Goal: Information Seeking & Learning: Learn about a topic

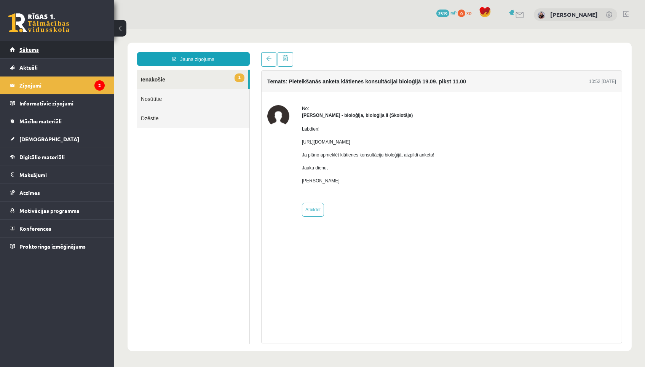
click at [83, 49] on link "Sākums" at bounding box center [57, 50] width 95 height 18
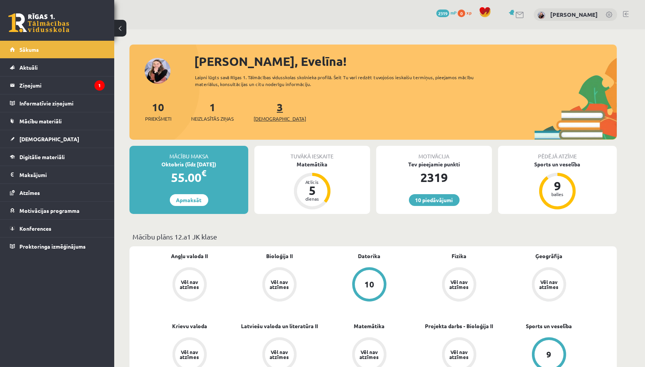
click at [268, 108] on link "3 Ieskaites" at bounding box center [280, 111] width 53 height 22
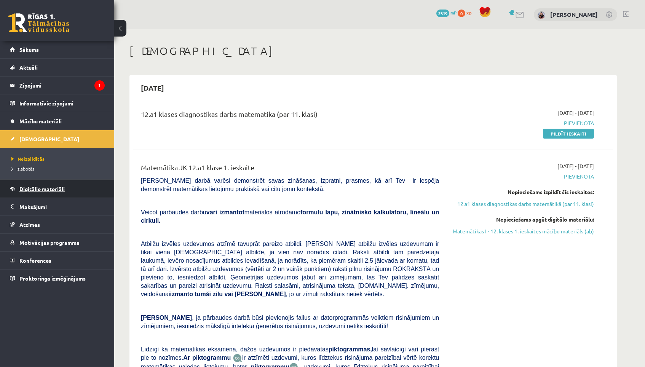
click at [35, 188] on span "Digitālie materiāli" at bounding box center [41, 188] width 45 height 7
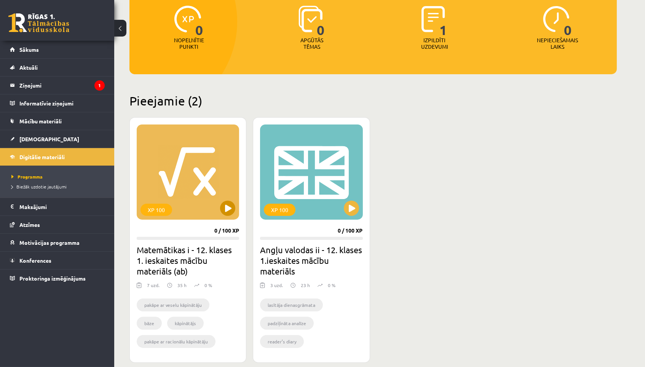
scroll to position [101, 0]
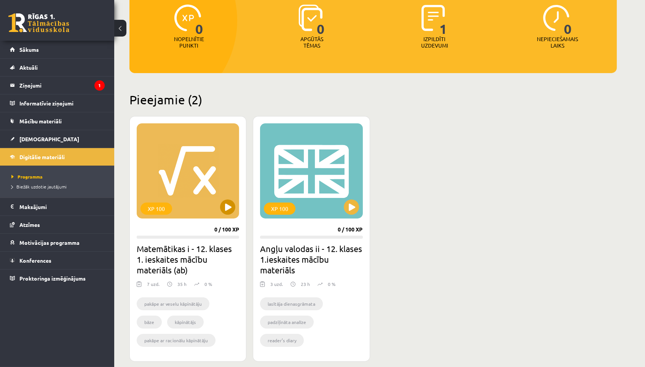
click at [225, 210] on button at bounding box center [227, 206] width 15 height 15
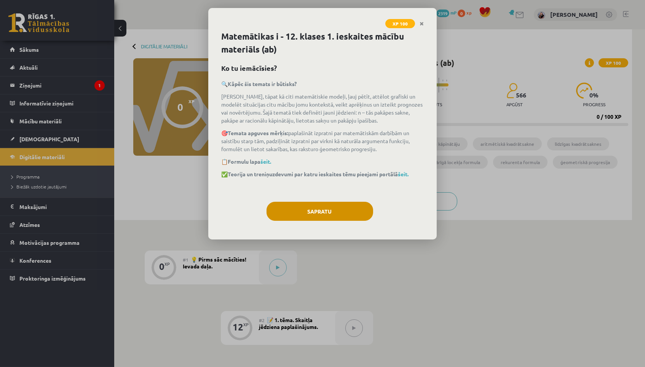
click at [313, 217] on button "Sapratu" at bounding box center [319, 211] width 107 height 19
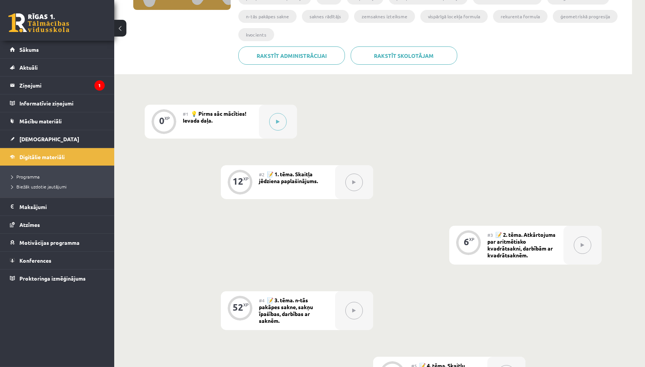
scroll to position [73, 0]
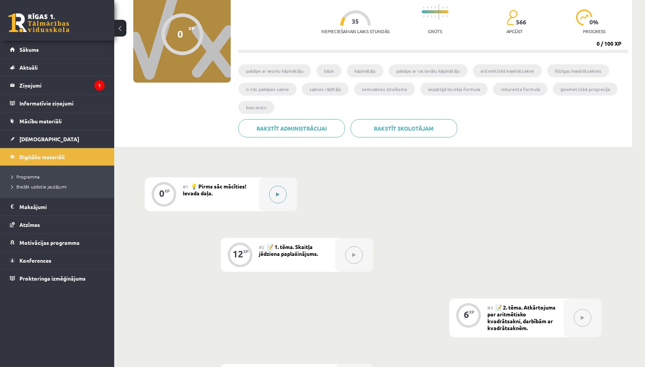
click at [285, 190] on button at bounding box center [278, 195] width 18 height 18
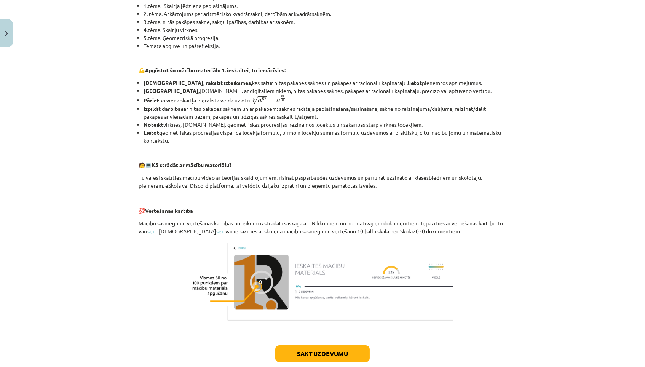
scroll to position [235, 0]
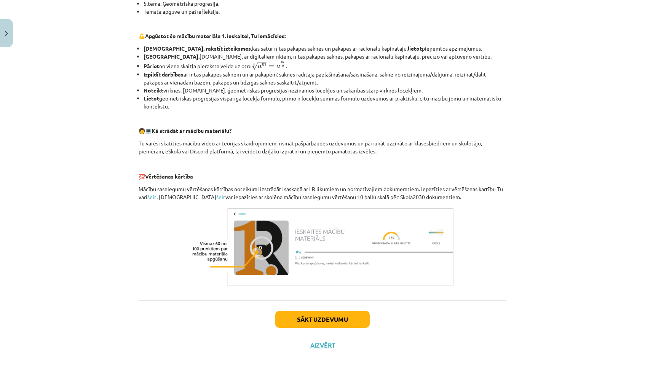
click at [331, 311] on button "Sākt uzdevumu" at bounding box center [322, 319] width 94 height 17
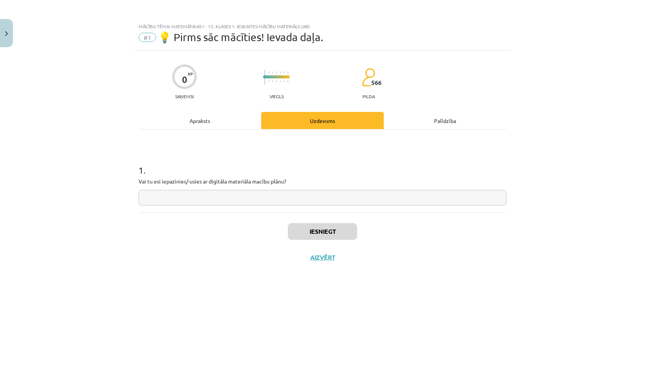
click at [323, 254] on button "Aizvērt" at bounding box center [322, 258] width 29 height 8
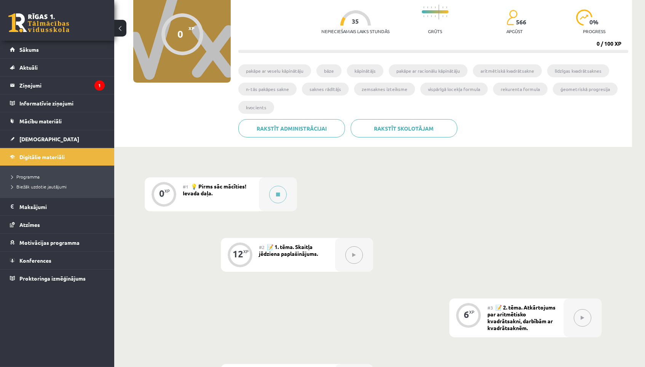
click at [349, 259] on button at bounding box center [354, 255] width 18 height 18
click at [286, 196] on div at bounding box center [278, 194] width 38 height 34
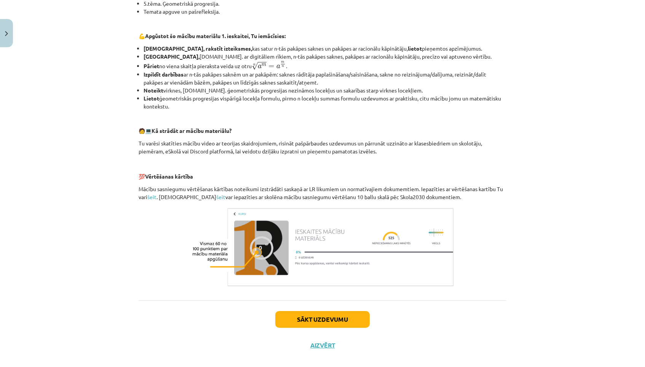
click at [301, 311] on button "Sākt uzdevumu" at bounding box center [322, 319] width 94 height 17
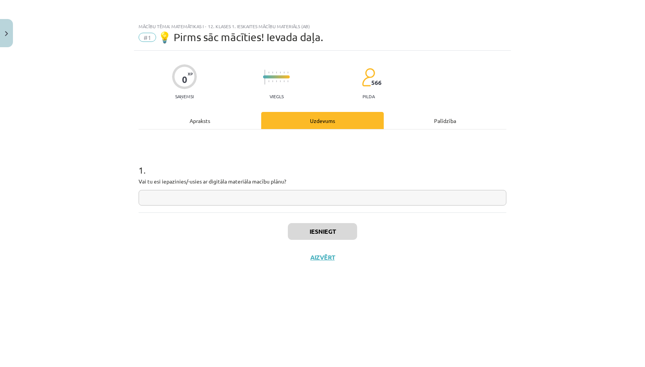
click at [344, 212] on div "Iesniegt Aizvērt" at bounding box center [323, 238] width 368 height 53
click at [7, 35] on img "Close" at bounding box center [6, 33] width 3 height 5
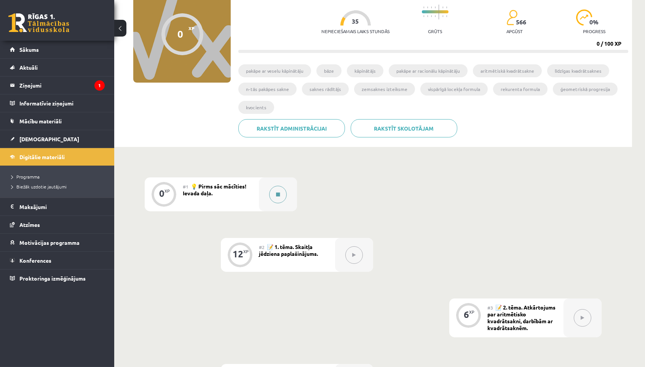
click at [281, 193] on button at bounding box center [278, 195] width 18 height 18
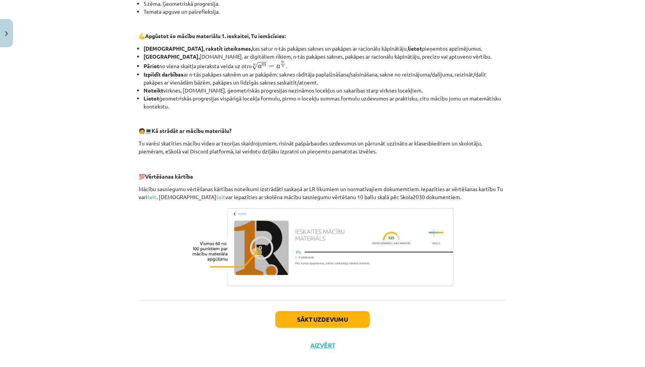
click at [308, 311] on button "Sākt uzdevumu" at bounding box center [322, 319] width 94 height 17
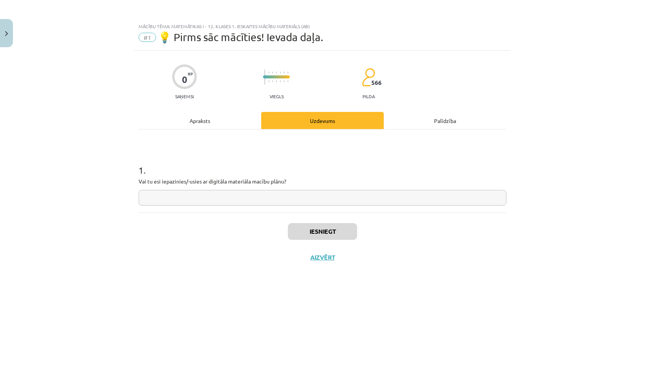
click at [328, 203] on input "text" at bounding box center [323, 198] width 368 height 16
type input "**"
click at [327, 239] on div "Iesniegt Aizvērt" at bounding box center [323, 238] width 368 height 53
click at [328, 230] on button "Iesniegt" at bounding box center [322, 231] width 69 height 17
click at [324, 257] on button "Nākamā nodarbība" at bounding box center [322, 263] width 75 height 18
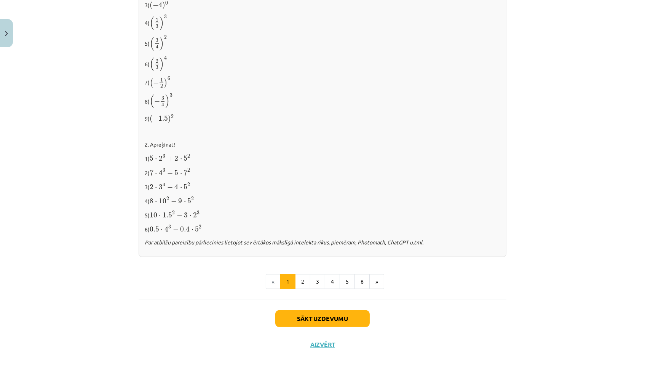
scroll to position [705, 0]
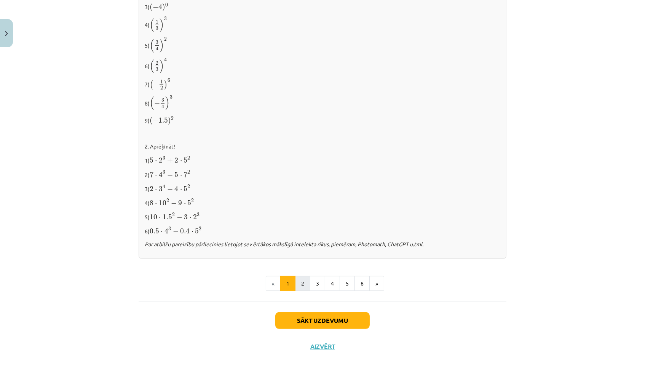
click at [303, 276] on button "2" at bounding box center [302, 283] width 15 height 15
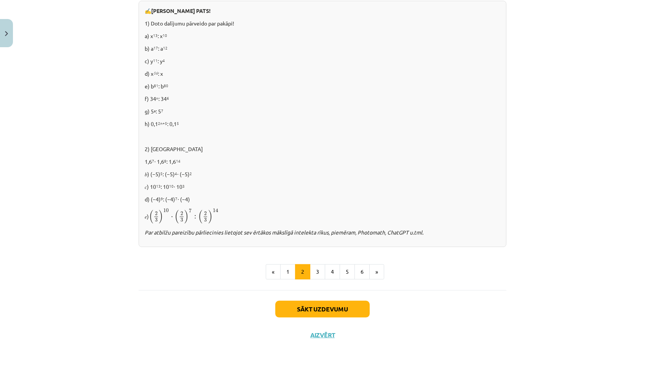
scroll to position [430, 0]
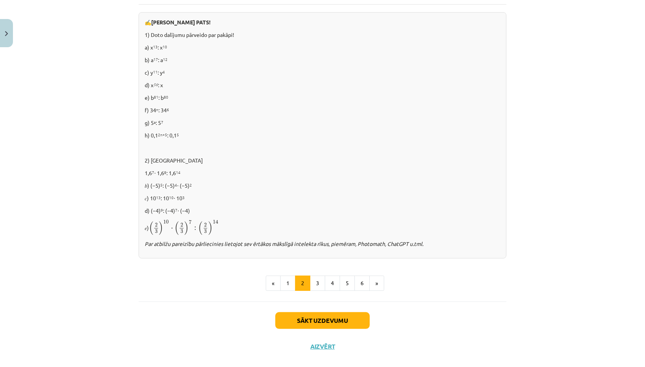
click at [319, 312] on button "Sākt uzdevumu" at bounding box center [322, 320] width 94 height 17
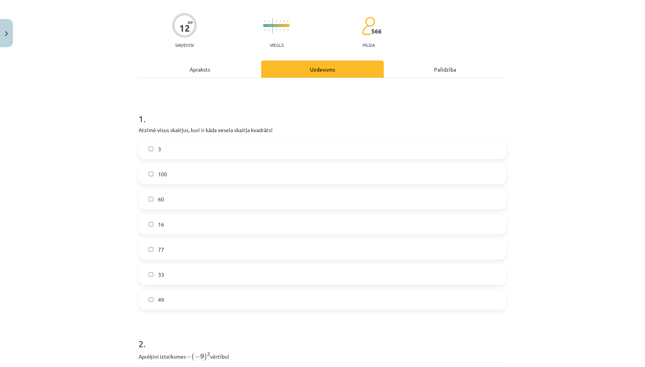
scroll to position [52, 0]
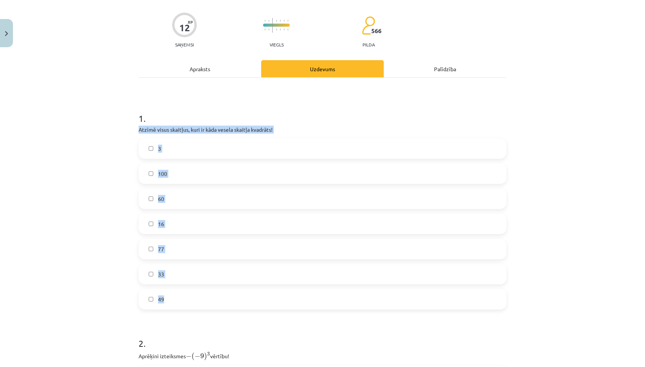
drag, startPoint x: 135, startPoint y: 126, endPoint x: 202, endPoint y: 307, distance: 192.7
click at [202, 304] on div "12 XP Saņemsi Viegls 566 pilda Apraksts Uzdevums Palīdzība 1 . Atzīmē visus ska…" at bounding box center [322, 329] width 377 height 660
copy div "Atzīmē visus skaitļus, kuri ir kāda vesela skaitļa kvadrāts! 3 100 60 16 77 33 …"
click at [204, 169] on label "100" at bounding box center [322, 173] width 366 height 19
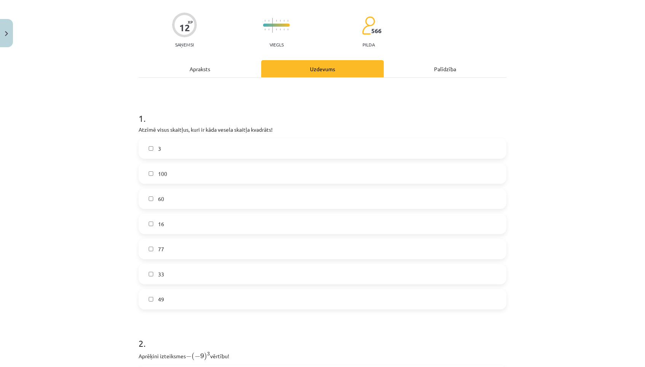
click at [192, 220] on label "16" at bounding box center [322, 223] width 366 height 19
click at [182, 294] on label "49" at bounding box center [322, 299] width 366 height 19
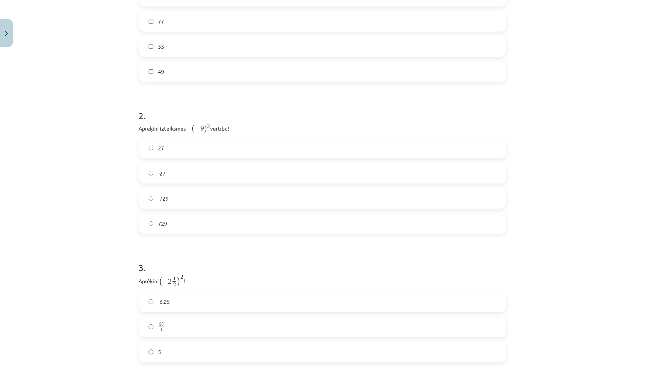
scroll to position [281, 0]
click at [197, 220] on label "729" at bounding box center [322, 221] width 366 height 19
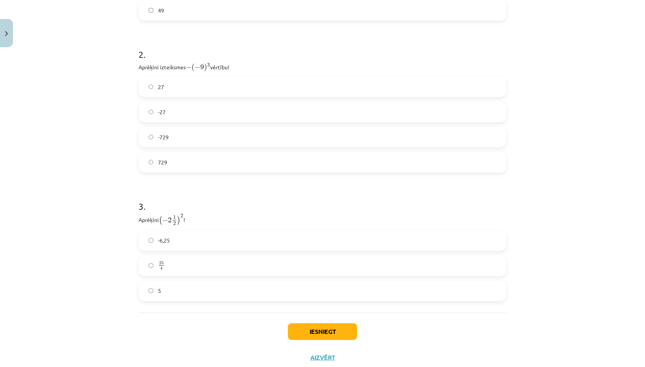
scroll to position [356, 0]
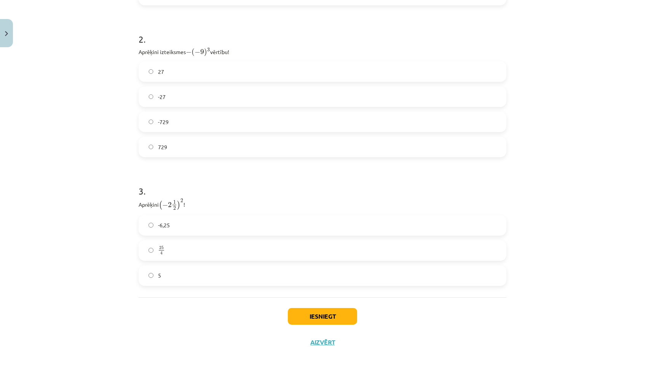
click at [176, 243] on label "25 4 25 4" at bounding box center [322, 250] width 366 height 19
click at [319, 314] on button "Iesniegt" at bounding box center [322, 316] width 69 height 17
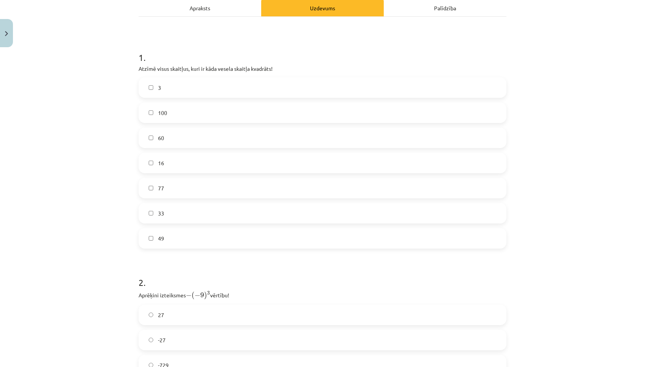
scroll to position [109, 0]
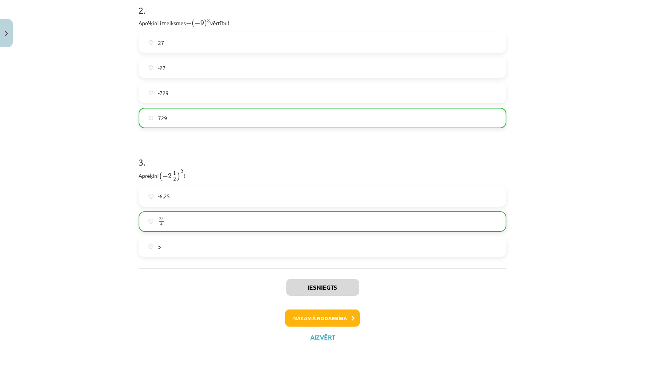
click at [329, 315] on button "Nākamā nodarbība" at bounding box center [322, 319] width 75 height 18
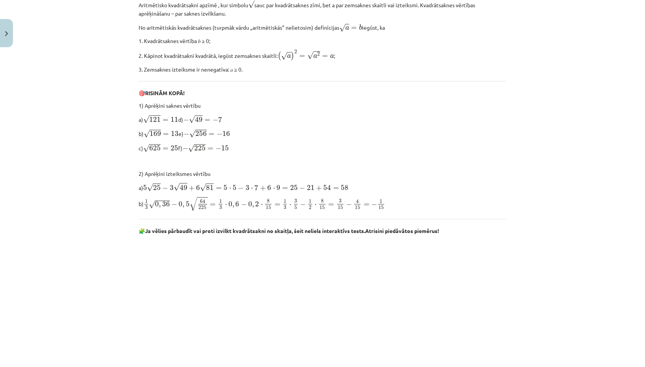
scroll to position [279, 0]
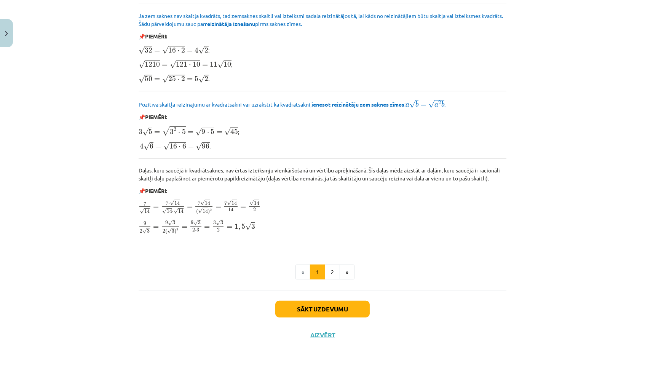
click at [352, 308] on button "Sākt uzdevumu" at bounding box center [322, 309] width 94 height 17
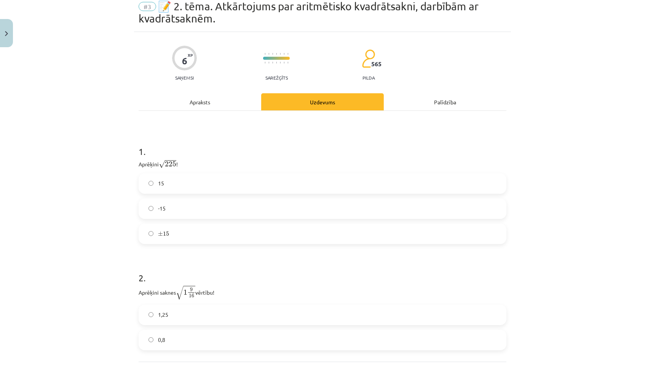
scroll to position [32, 0]
click at [300, 177] on label "15" at bounding box center [322, 182] width 366 height 19
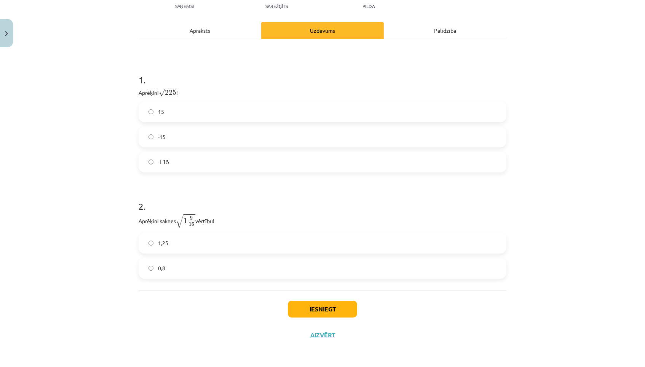
scroll to position [102, 0]
click at [207, 247] on label "1,25" at bounding box center [322, 243] width 366 height 19
click at [332, 303] on button "Iesniegt" at bounding box center [322, 309] width 69 height 17
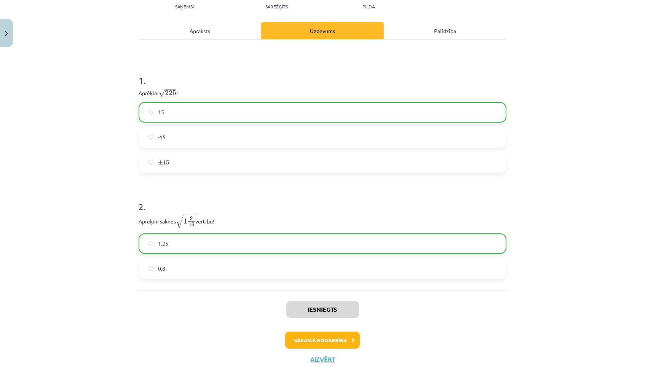
click at [323, 361] on button "Aizvērt" at bounding box center [322, 360] width 29 height 8
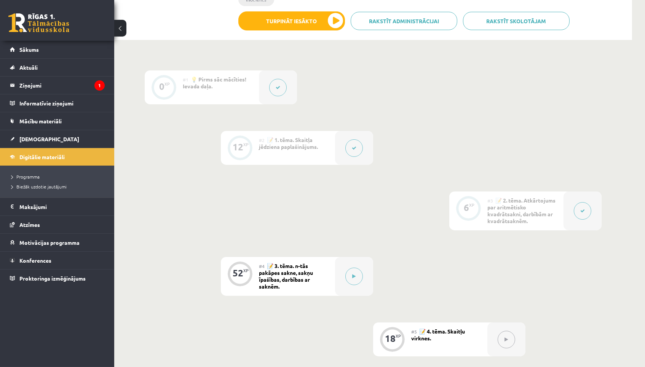
scroll to position [184, 0]
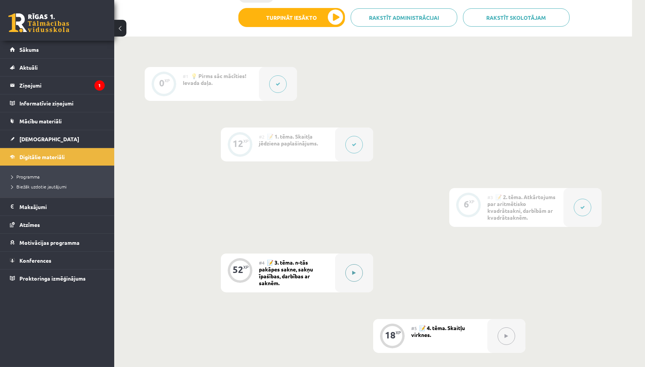
click at [350, 271] on button at bounding box center [354, 273] width 18 height 18
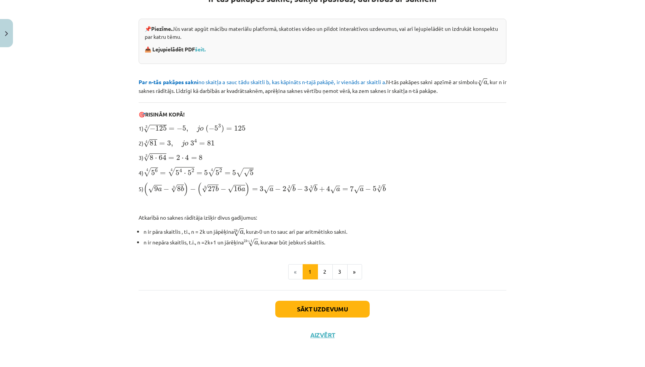
click at [339, 313] on button "Sākt uzdevumu" at bounding box center [322, 309] width 94 height 17
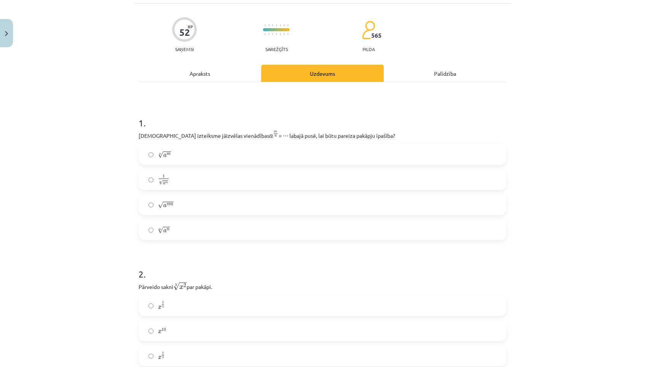
scroll to position [48, 0]
click at [176, 154] on label "n √ a m a m n" at bounding box center [322, 154] width 366 height 19
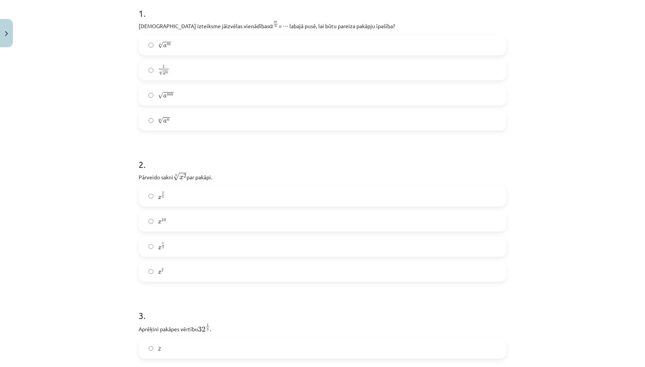
scroll to position [158, 0]
click at [207, 199] on label "x 2 5 x 2 5" at bounding box center [322, 195] width 366 height 19
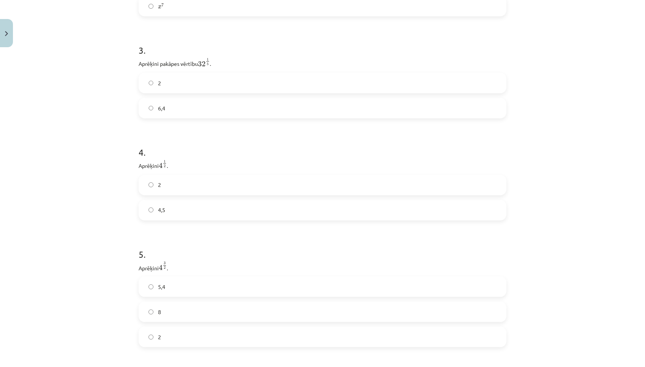
scroll to position [420, 0]
click at [174, 187] on label "2" at bounding box center [322, 187] width 366 height 19
click at [211, 82] on label "2" at bounding box center [322, 85] width 366 height 19
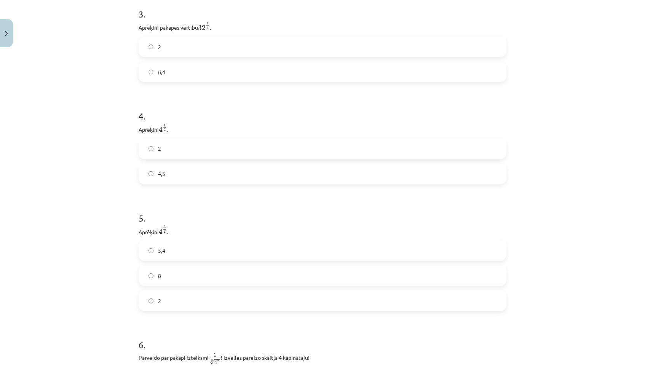
scroll to position [540, 0]
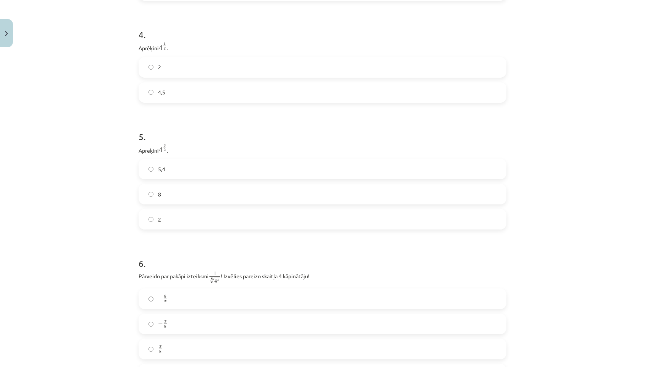
click at [180, 206] on div "5,4 8 2" at bounding box center [323, 194] width 368 height 71
click at [183, 195] on label "8" at bounding box center [322, 194] width 366 height 19
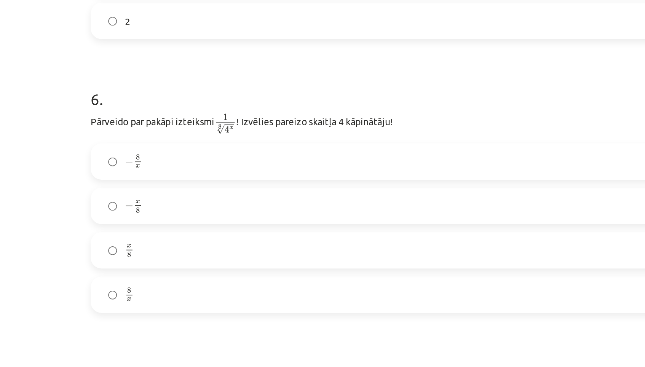
scroll to position [614, 0]
click at [139, 240] on label "− x 8 − x 8" at bounding box center [322, 249] width 366 height 19
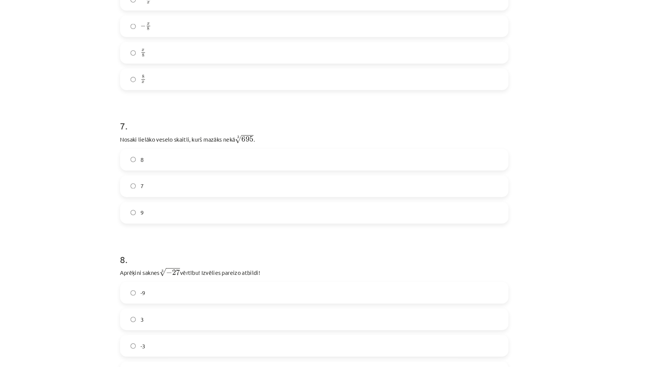
scroll to position [841, 0]
click at [196, 207] on label "9" at bounding box center [322, 199] width 366 height 19
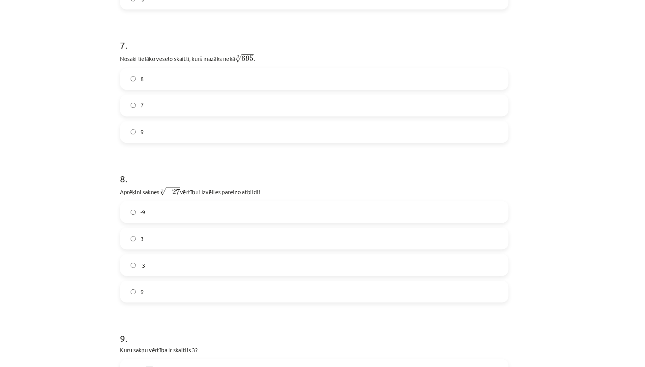
scroll to position [917, 0]
click at [202, 248] on label "-3" at bounding box center [322, 249] width 366 height 19
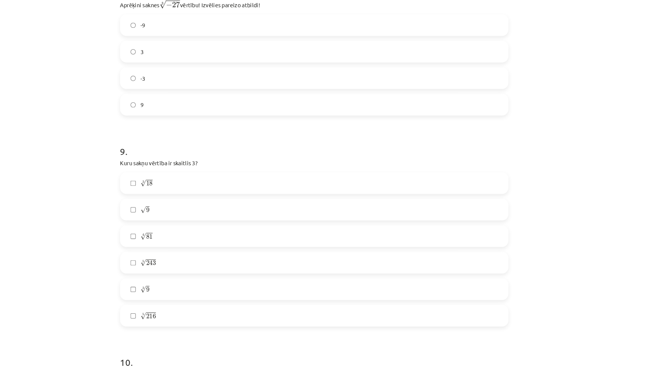
scroll to position [1096, 0]
click at [190, 186] on label "√ 9 9" at bounding box center [322, 195] width 366 height 19
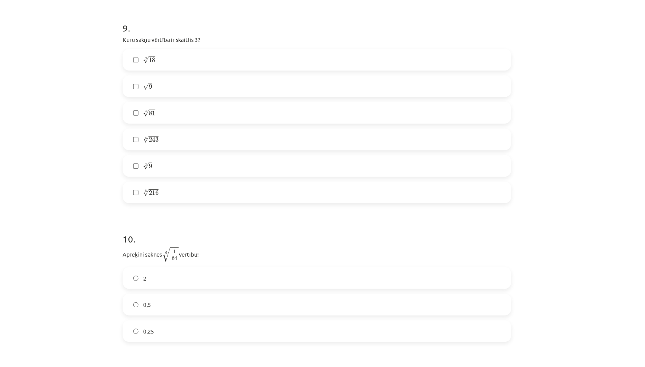
scroll to position [1222, 0]
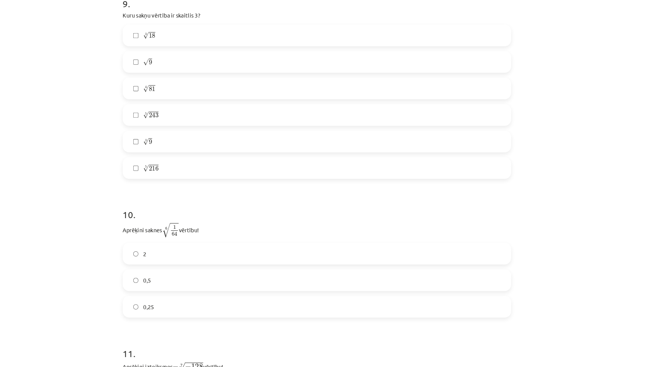
click at [144, 266] on label "0,5" at bounding box center [322, 275] width 366 height 19
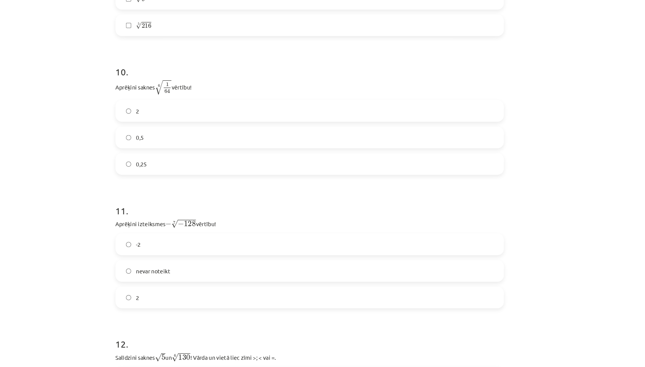
scroll to position [166, 0]
click at [144, 292] on label "2" at bounding box center [322, 301] width 366 height 19
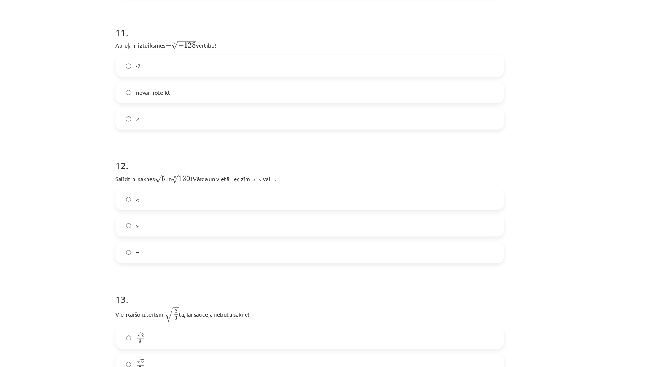
scroll to position [1524, 0]
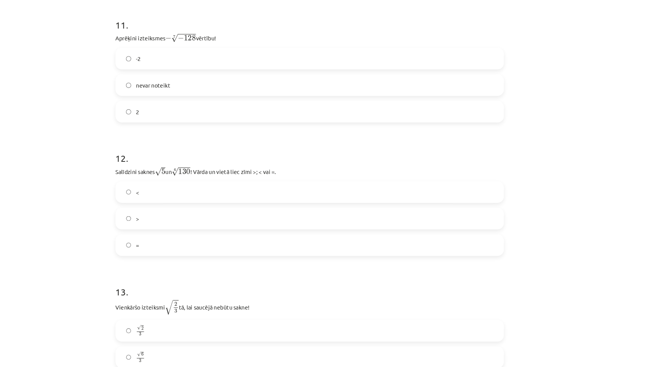
click at [162, 192] on label "<" at bounding box center [322, 201] width 366 height 19
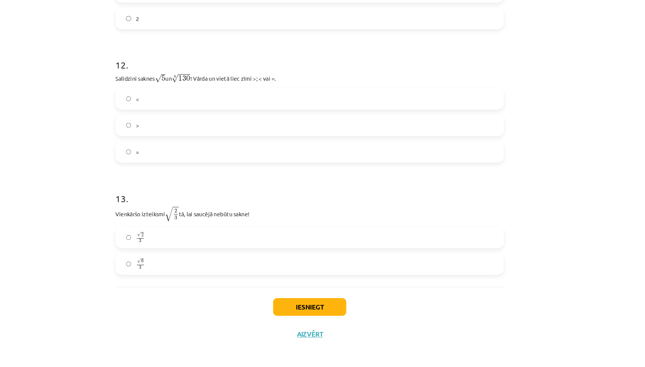
scroll to position [1612, 0]
click at [145, 260] on label "√ 6 3 6 3" at bounding box center [322, 269] width 366 height 19
click at [298, 302] on button "Iesniegt" at bounding box center [322, 310] width 69 height 17
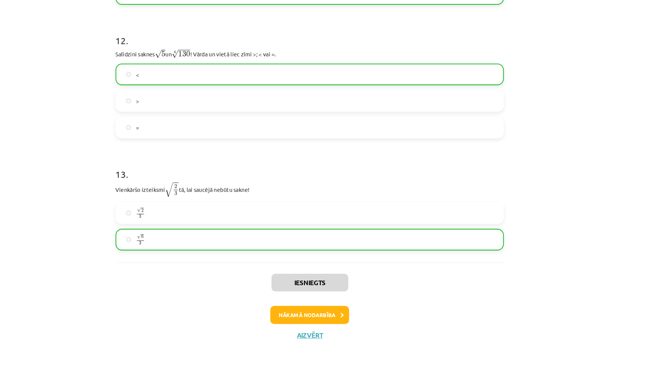
scroll to position [187, 0]
click at [303, 309] on button "Nākamā nodarbība" at bounding box center [322, 318] width 75 height 18
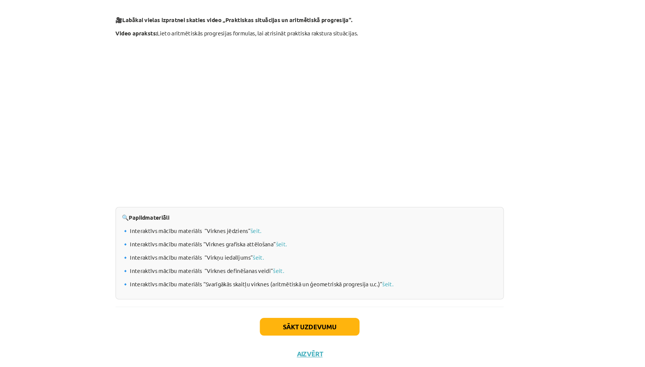
scroll to position [188, 0]
click at [304, 321] on button "Sākt uzdevumu" at bounding box center [322, 329] width 94 height 17
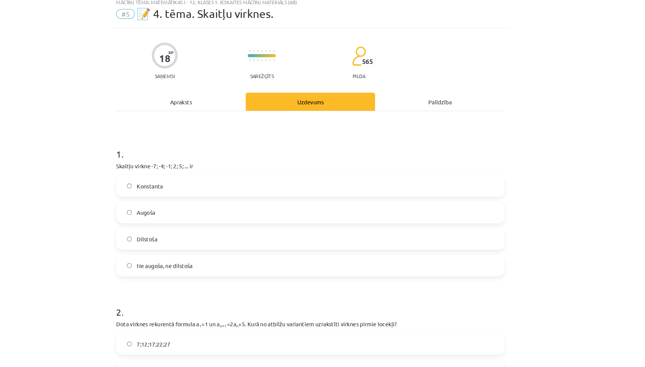
scroll to position [26, 0]
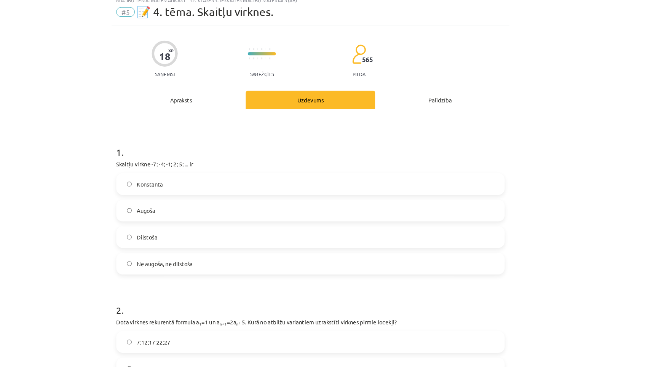
click at [258, 200] on label "Augoša" at bounding box center [322, 199] width 366 height 19
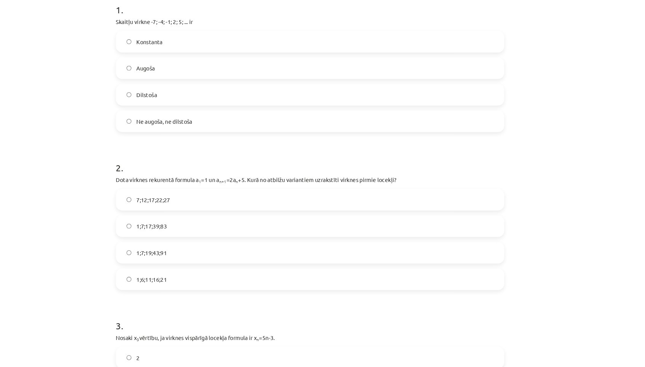
scroll to position [142, 0]
click at [272, 248] on label "1;7;19;43;91" at bounding box center [322, 257] width 366 height 19
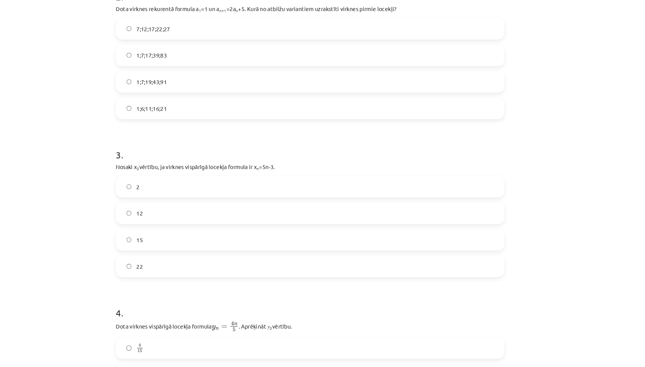
scroll to position [308, 0]
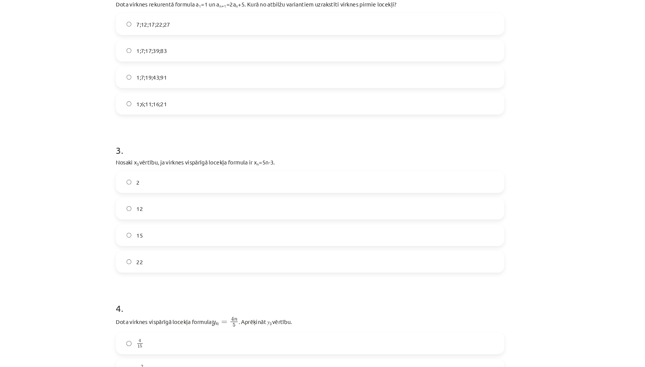
click at [219, 207] on label "12" at bounding box center [322, 216] width 366 height 19
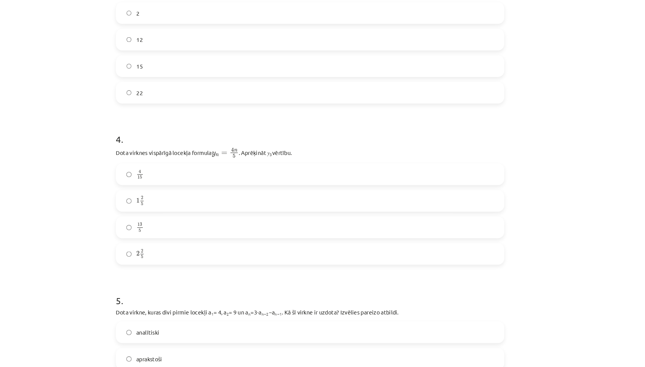
scroll to position [468, 0]
click at [176, 250] on label "2 2 5 2 2 5" at bounding box center [322, 259] width 366 height 19
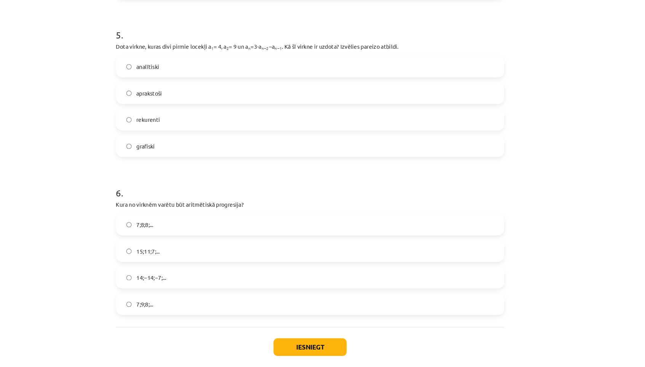
scroll to position [215, 0]
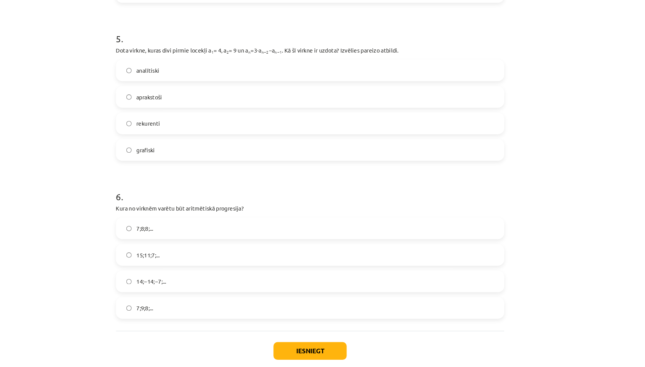
click at [194, 108] on label "rekurenti" at bounding box center [322, 117] width 366 height 19
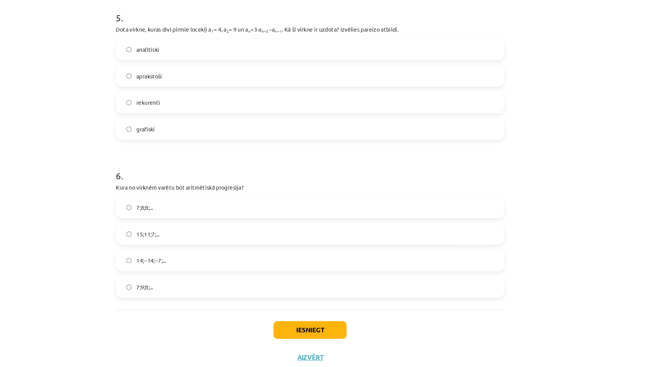
scroll to position [754, 0]
click at [162, 217] on label "15;11;7;..." at bounding box center [322, 222] width 366 height 19
click at [294, 307] on button "Iesniegt" at bounding box center [322, 313] width 69 height 17
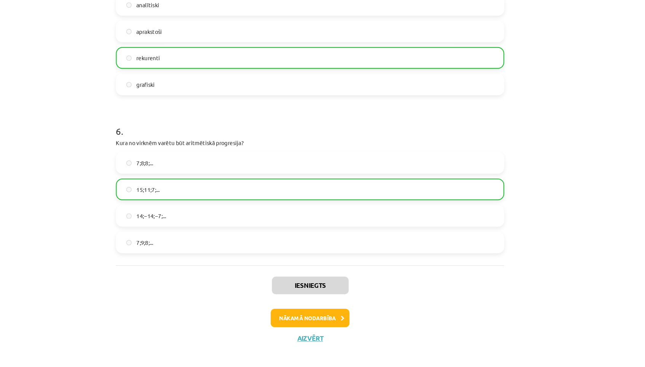
scroll to position [777, 0]
click at [308, 337] on button "Aizvērt" at bounding box center [322, 341] width 29 height 8
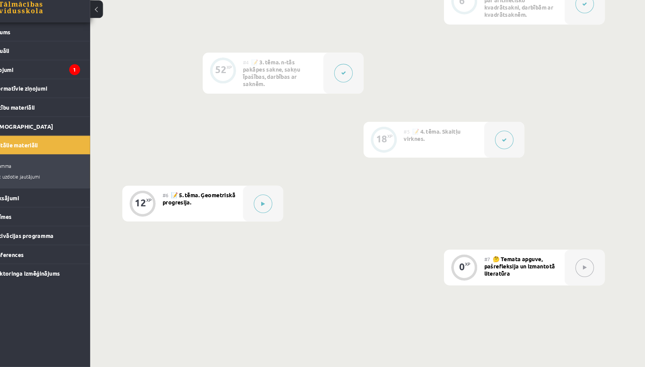
scroll to position [380, 0]
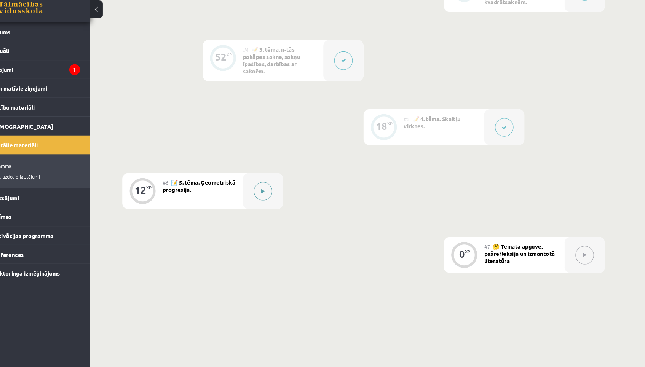
click at [261, 183] on div at bounding box center [278, 200] width 38 height 34
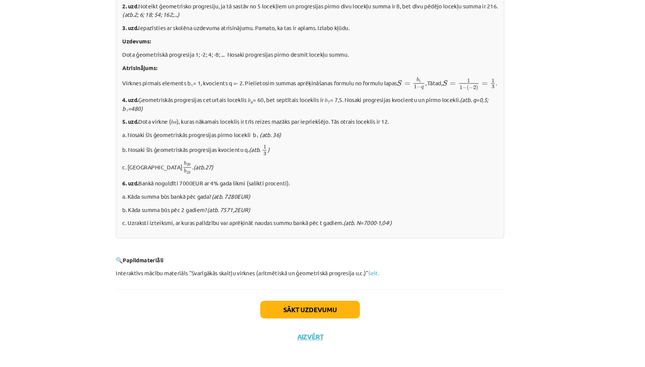
scroll to position [849, 0]
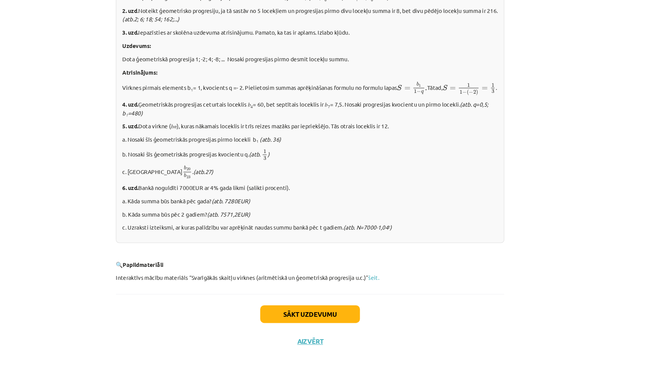
click at [285, 308] on button "Sākt uzdevumu" at bounding box center [322, 316] width 94 height 17
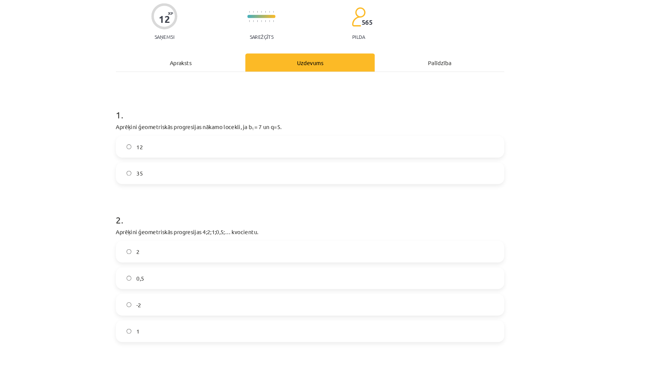
scroll to position [19, 0]
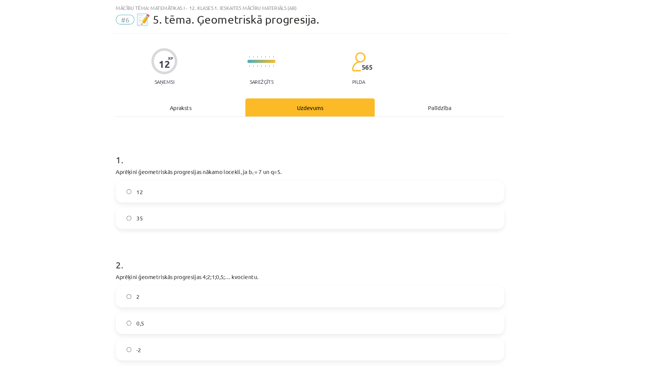
click at [270, 205] on label "35" at bounding box center [322, 206] width 366 height 19
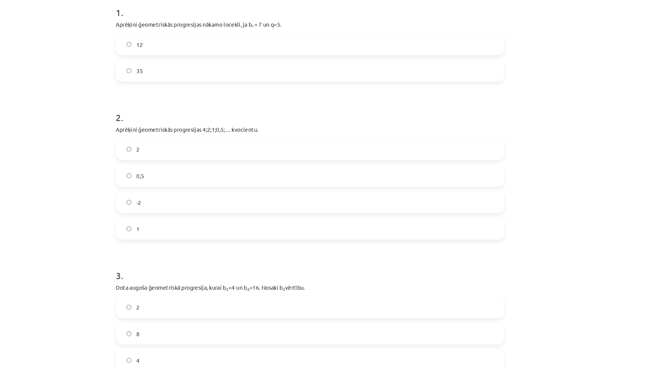
scroll to position [161, 0]
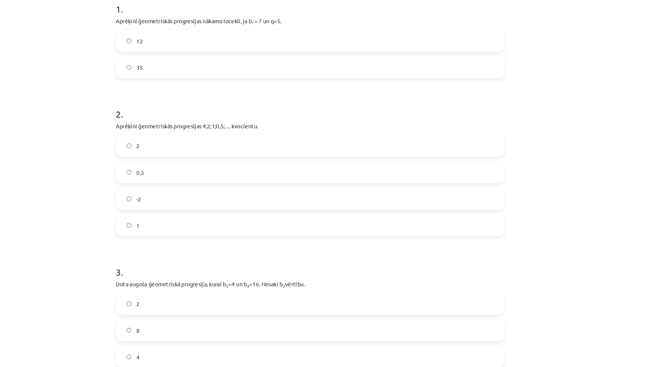
click at [227, 170] on div "0,5" at bounding box center [323, 163] width 368 height 21
click at [231, 162] on label "0,5" at bounding box center [322, 163] width 366 height 19
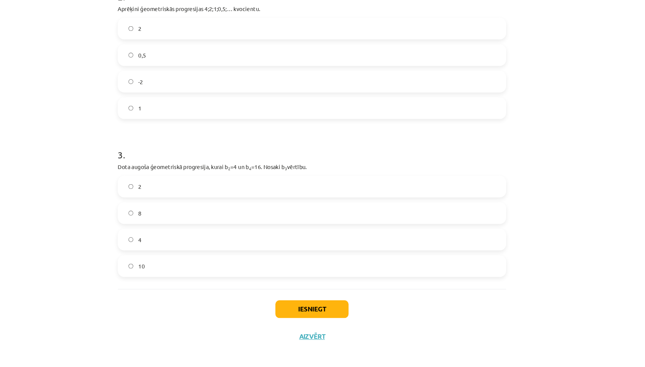
scroll to position [423, 0]
click at [184, 212] on label "8" at bounding box center [322, 221] width 366 height 19
click at [303, 304] on button "Iesniegt" at bounding box center [322, 312] width 69 height 17
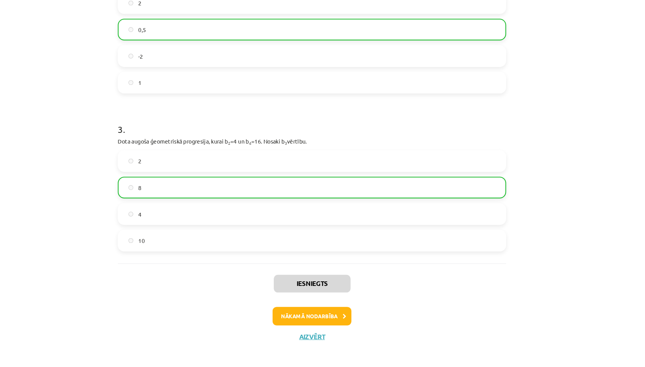
scroll to position [277, 0]
click at [307, 310] on button "Nākamā nodarbība" at bounding box center [322, 319] width 75 height 18
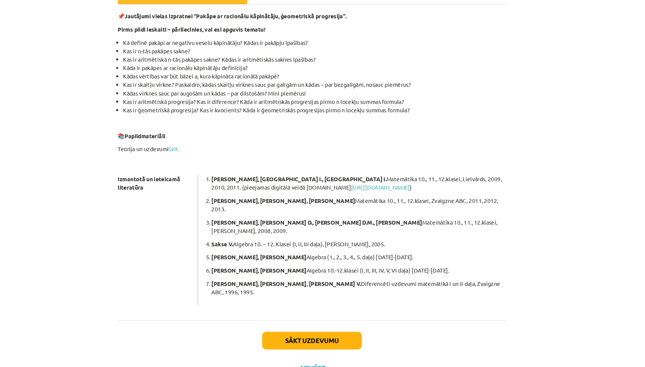
scroll to position [364, 0]
click at [309, 334] on button "Sākt uzdevumu" at bounding box center [322, 342] width 94 height 17
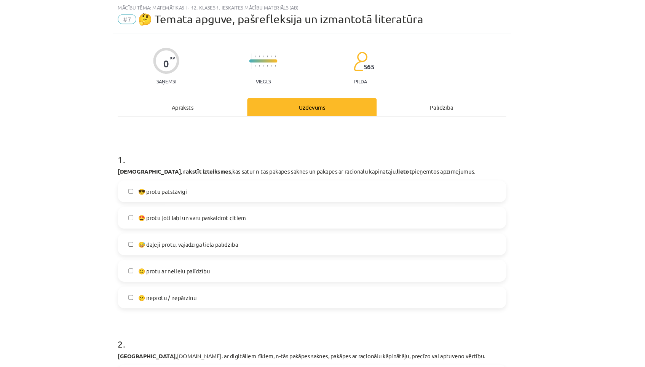
click at [303, 200] on label "🤩 protu ļoti labi un varu paskaidrot citiem" at bounding box center [322, 206] width 366 height 19
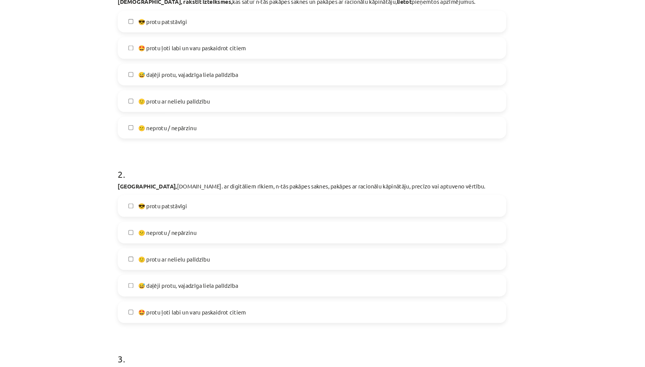
scroll to position [182, 0]
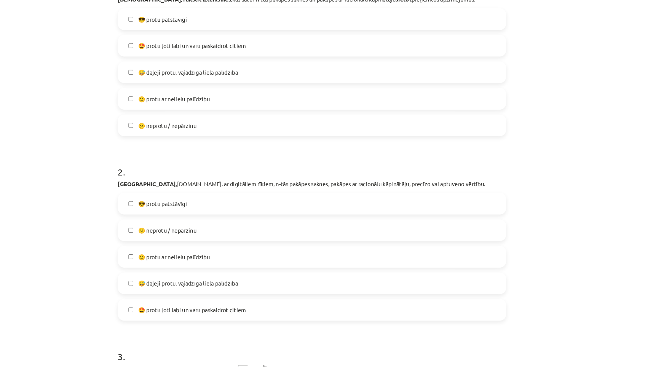
click at [258, 291] on label "🤩 protu ļoti labi un varu paskaidrot citiem" at bounding box center [322, 293] width 366 height 19
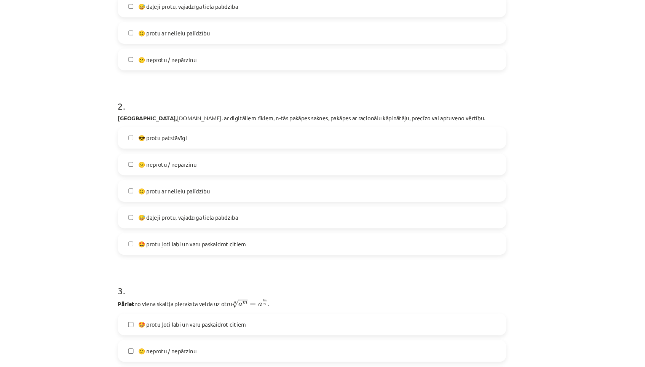
scroll to position [354, 0]
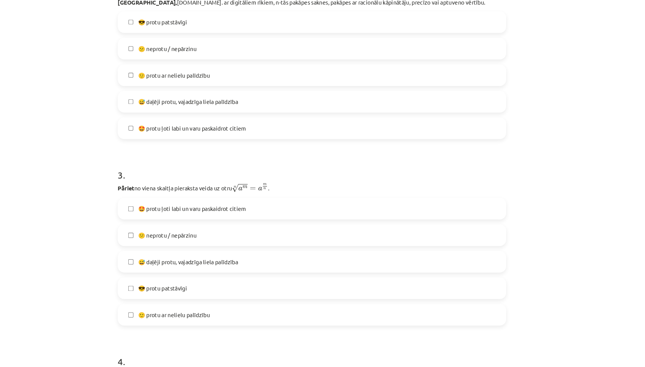
click at [280, 192] on label "🤩 protu ļoti labi un varu paskaidrot citiem" at bounding box center [322, 197] width 366 height 19
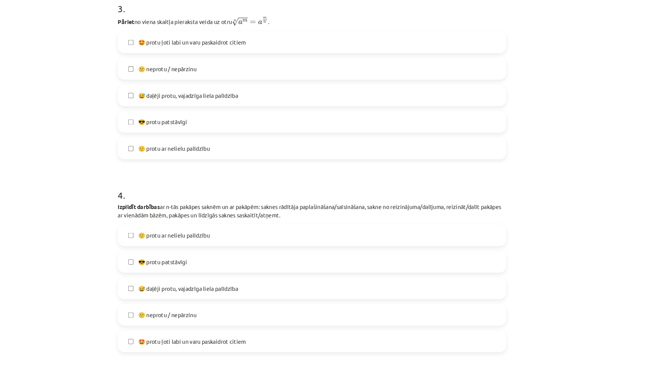
scroll to position [522, 0]
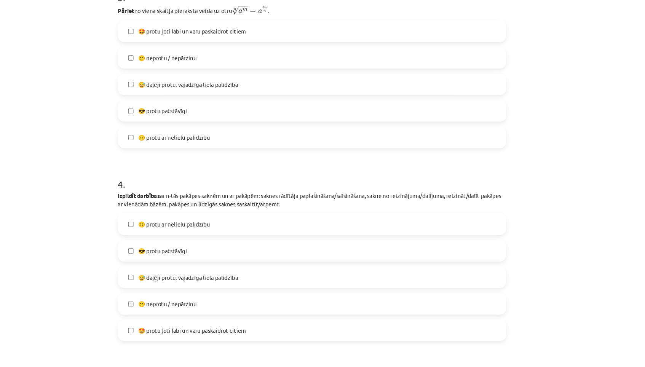
click at [231, 310] on span "🤩 protu ļoti labi un varu paskaidrot citiem" at bounding box center [209, 314] width 102 height 8
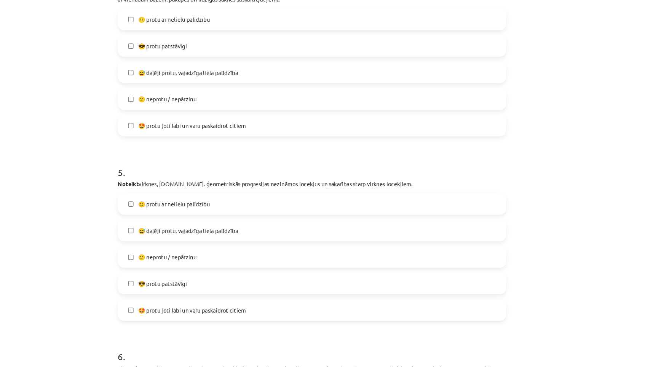
scroll to position [716, 0]
click at [233, 290] on span "🤩 protu ļoti labi un varu paskaidrot citiem" at bounding box center [209, 294] width 102 height 8
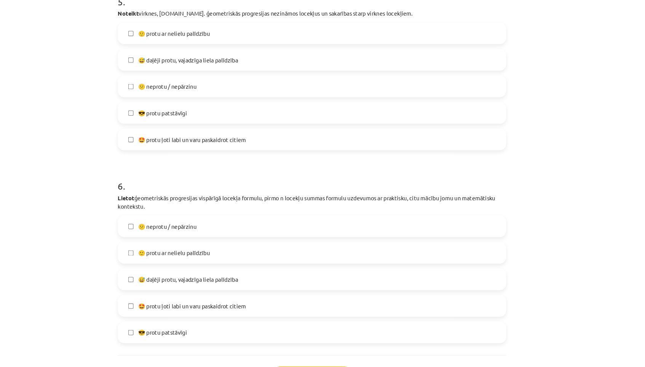
scroll to position [884, 0]
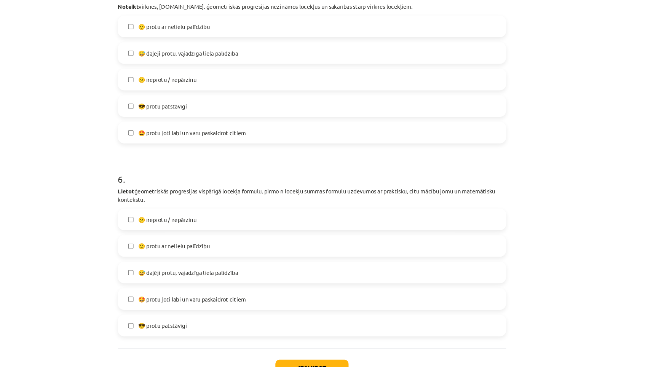
click at [235, 278] on label "🤩 protu ļoti labi un varu paskaidrot citiem" at bounding box center [322, 283] width 366 height 19
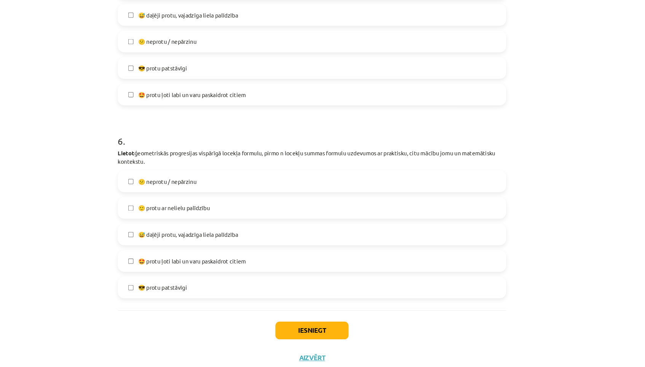
scroll to position [919, 0]
click at [288, 307] on button "Iesniegt" at bounding box center [322, 313] width 69 height 17
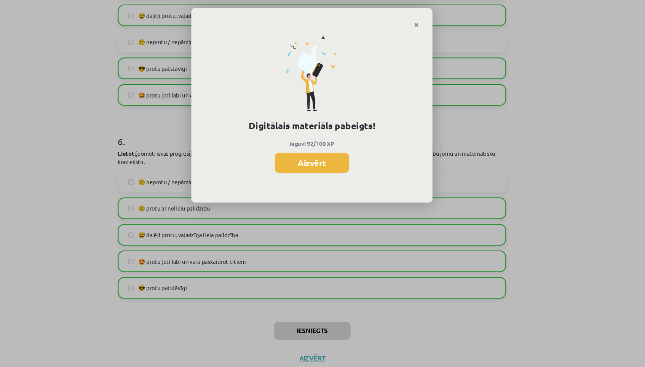
click at [313, 153] on button "Aizvērt" at bounding box center [322, 154] width 70 height 19
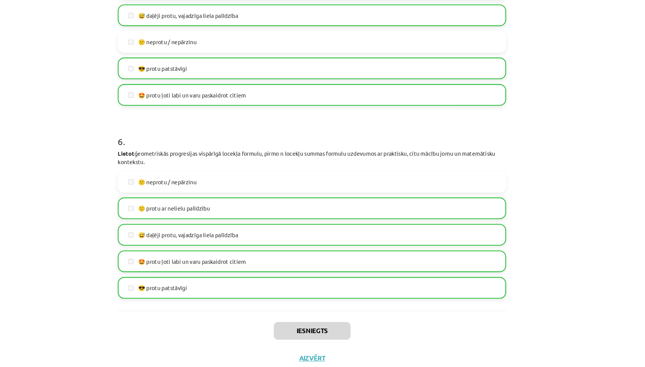
click at [308, 336] on button "Aizvērt" at bounding box center [322, 340] width 29 height 8
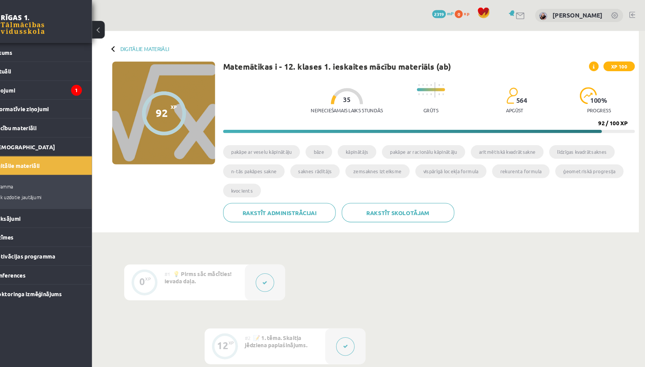
scroll to position [0, 0]
click at [80, 50] on li "Sākums" at bounding box center [57, 50] width 114 height 18
click at [70, 52] on link "Sākums" at bounding box center [57, 50] width 95 height 18
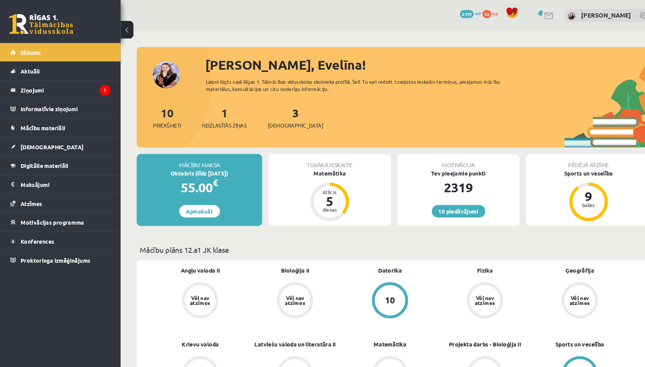
click at [276, 108] on div "3 Ieskaites" at bounding box center [280, 111] width 53 height 24
click at [268, 109] on link "3 Ieskaites" at bounding box center [280, 111] width 53 height 22
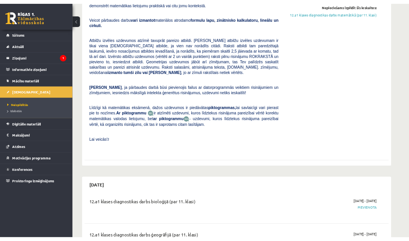
scroll to position [185, 0]
